Goal: Task Accomplishment & Management: Complete application form

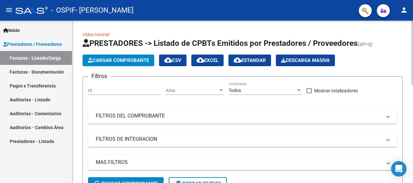
click at [127, 60] on span "Cargar Comprobante" at bounding box center [118, 60] width 61 height 6
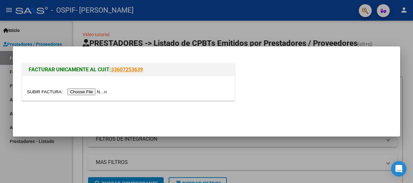
click at [48, 91] on input "file" at bounding box center [68, 91] width 82 height 7
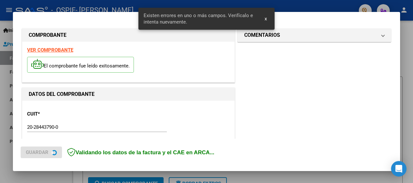
scroll to position [165, 0]
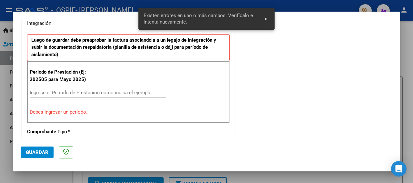
click at [69, 94] on input "Ingrese el Período de Prestación como indica el ejemplo" at bounding box center [98, 93] width 136 height 6
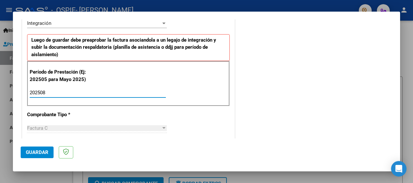
type input "202508"
click at [42, 148] on button "Guardar" at bounding box center [37, 153] width 33 height 12
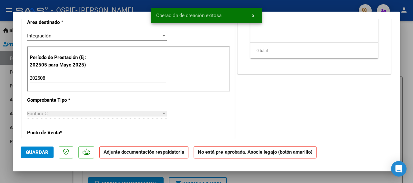
scroll to position [0, 0]
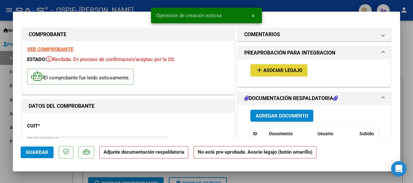
click at [259, 71] on mat-icon "add" at bounding box center [260, 70] width 8 height 8
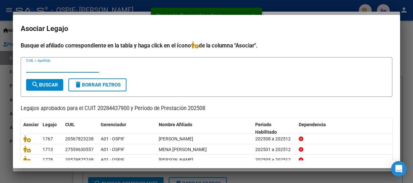
click at [39, 68] on input "CUIL / Apellido" at bounding box center [62, 68] width 73 height 6
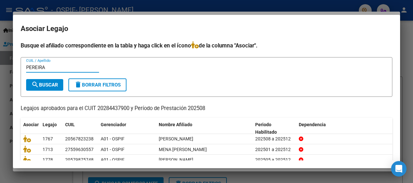
type input "PEREIRA"
click at [56, 83] on span "search Buscar" at bounding box center [44, 85] width 27 height 6
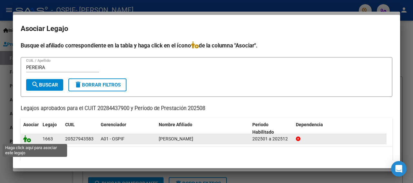
click at [27, 139] on icon at bounding box center [27, 138] width 8 height 7
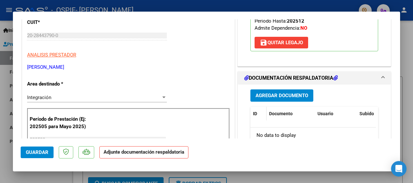
scroll to position [105, 0]
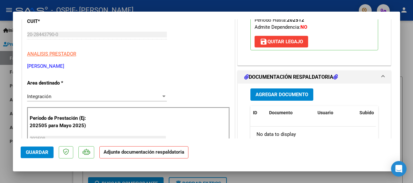
click at [267, 98] on button "Agregar Documento" at bounding box center [281, 94] width 63 height 12
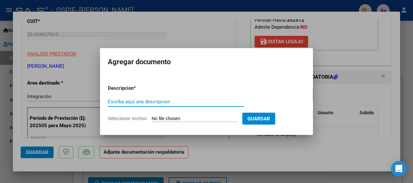
click at [119, 101] on input "Escriba aquí una descripcion" at bounding box center [176, 102] width 136 height 6
type input "ASISTENCIA"
click at [162, 121] on input "Seleccionar Archivo" at bounding box center [195, 119] width 86 height 6
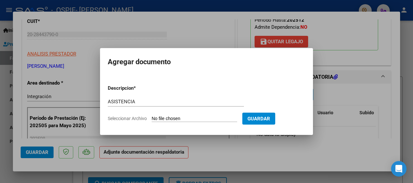
type input "C:\fakepath\[PERSON_NAME][DATE].jpg"
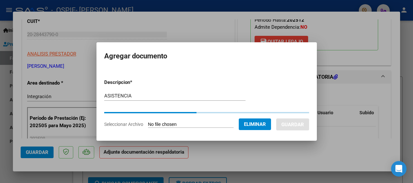
click at [258, 122] on span "Eliminar" at bounding box center [255, 124] width 22 height 6
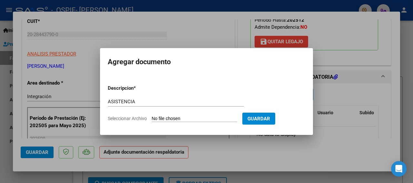
click at [157, 118] on input "Seleccionar Archivo" at bounding box center [195, 119] width 86 height 6
type input "C:\fakepath\[PERSON_NAME][DATE].jpg"
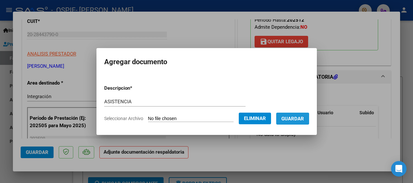
click at [289, 119] on span "Guardar" at bounding box center [292, 119] width 23 height 6
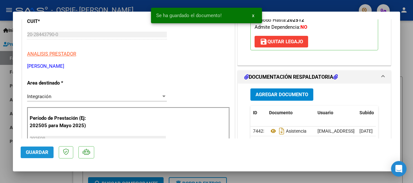
click at [38, 150] on span "Guardar" at bounding box center [37, 152] width 23 height 6
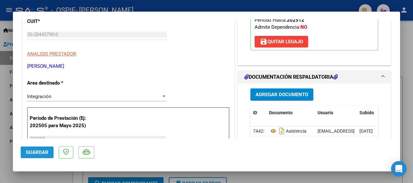
click at [46, 152] on span "Guardar" at bounding box center [37, 152] width 23 height 6
